Goal: Find contact information: Find contact information

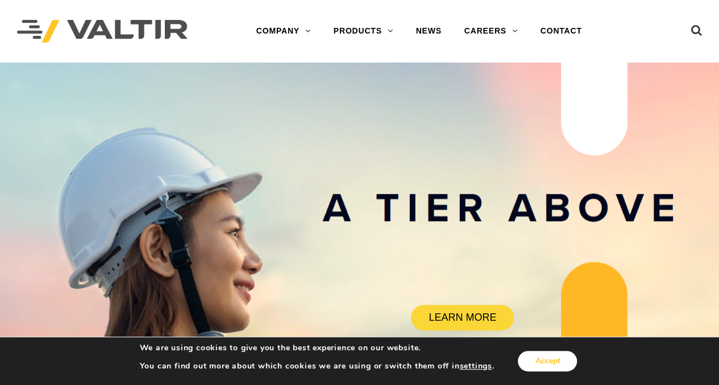
click at [543, 359] on button "Accept" at bounding box center [547, 361] width 59 height 20
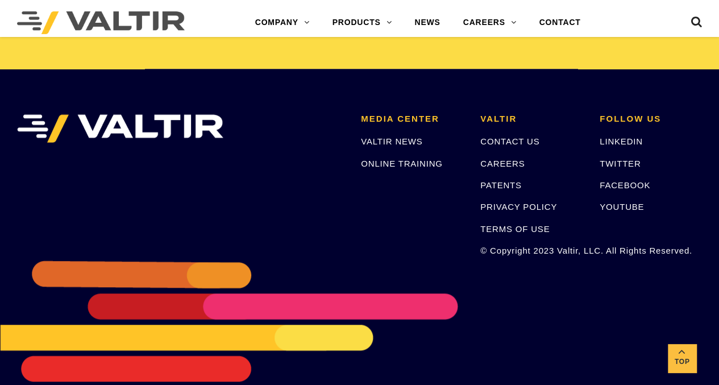
scroll to position [2441, 0]
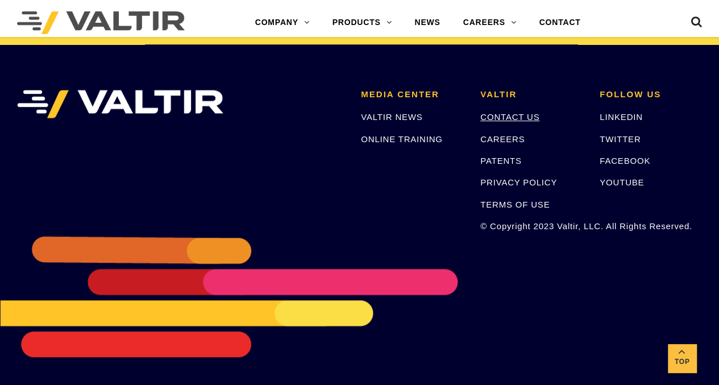
click at [500, 116] on link "CONTACT US" at bounding box center [509, 117] width 59 height 10
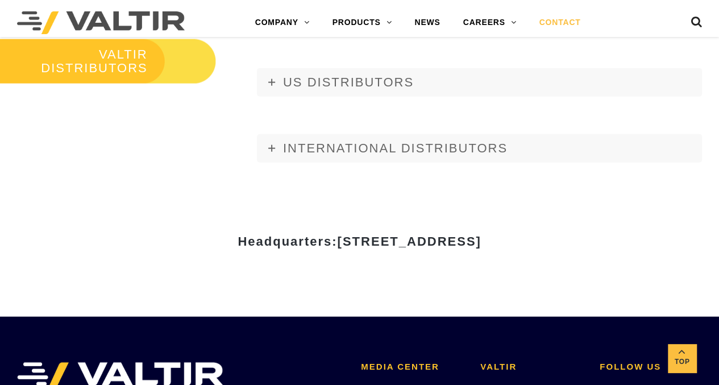
scroll to position [1194, 0]
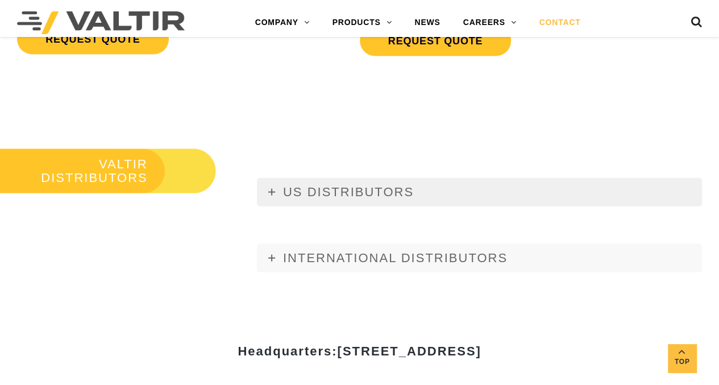
click at [266, 189] on link "US DISTRIBUTORS" at bounding box center [479, 192] width 445 height 28
